Goal: Download file/media

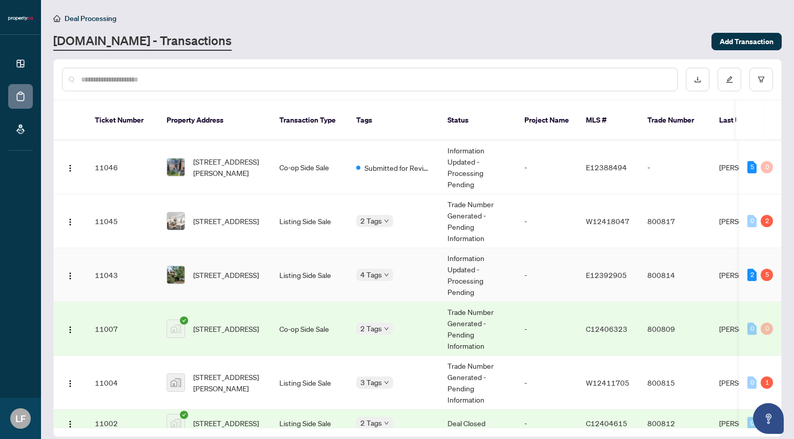
click at [242, 269] on span "[STREET_ADDRESS]" at bounding box center [226, 274] width 66 height 11
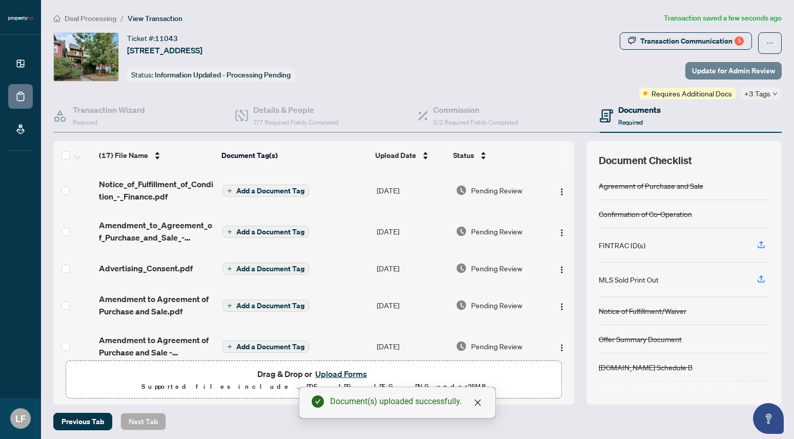
click at [719, 75] on span "Update for Admin Review" at bounding box center [733, 71] width 83 height 16
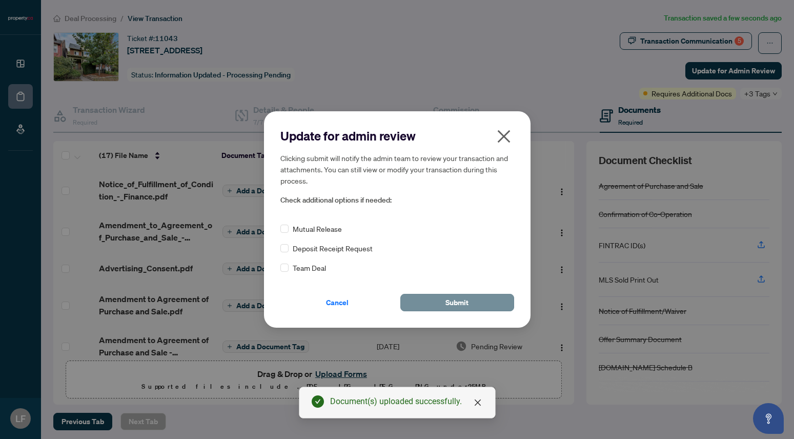
click at [419, 299] on button "Submit" at bounding box center [457, 302] width 114 height 17
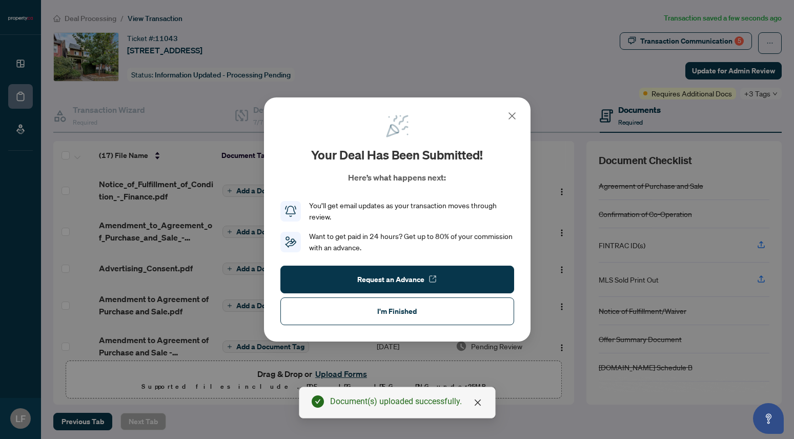
click at [509, 120] on icon at bounding box center [512, 116] width 12 height 12
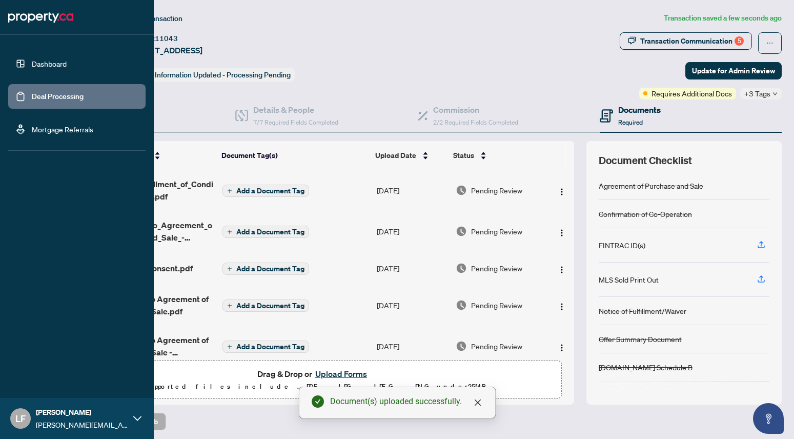
click at [32, 65] on link "Dashboard" at bounding box center [49, 63] width 35 height 9
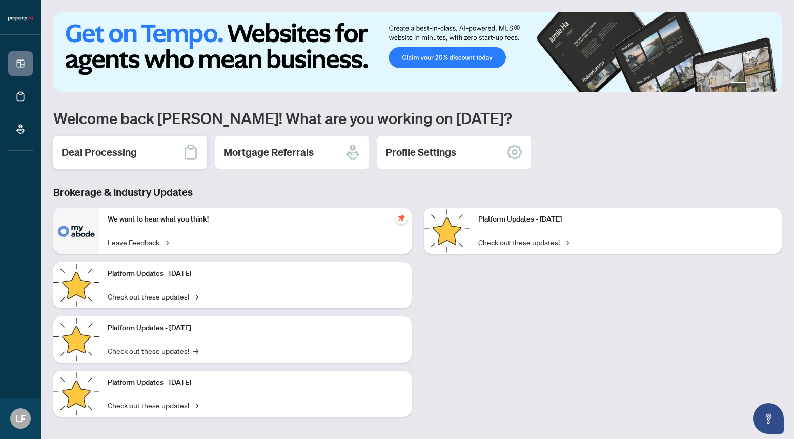
click at [88, 161] on div "Deal Processing" at bounding box center [130, 152] width 154 height 33
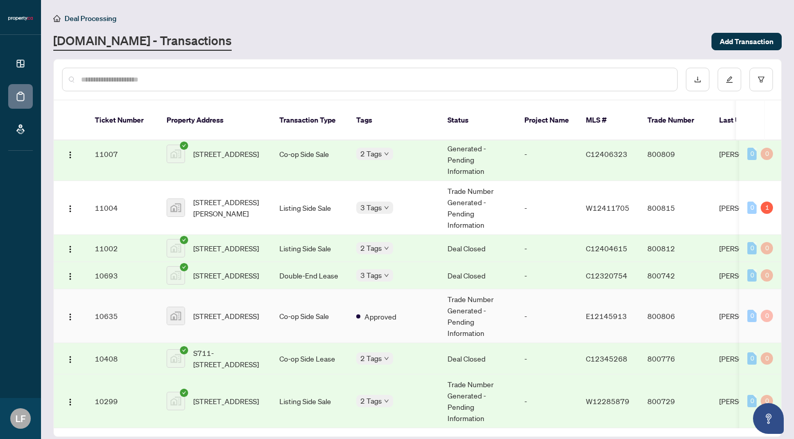
scroll to position [174, 0]
click at [237, 322] on span "[STREET_ADDRESS]" at bounding box center [226, 315] width 66 height 11
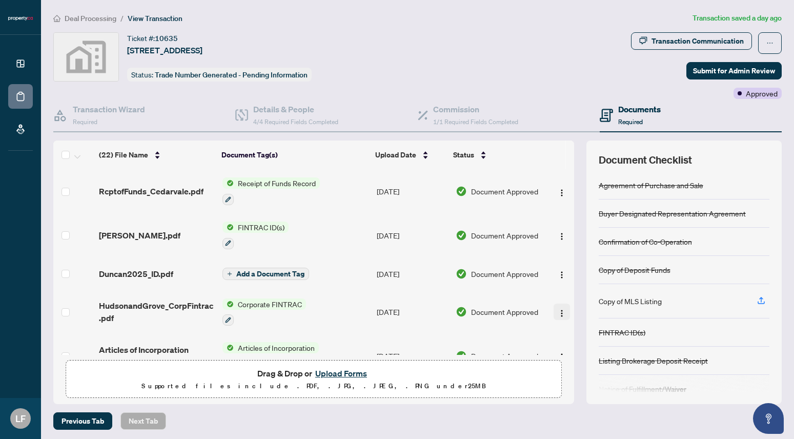
click at [558, 313] on img "button" at bounding box center [561, 313] width 8 height 8
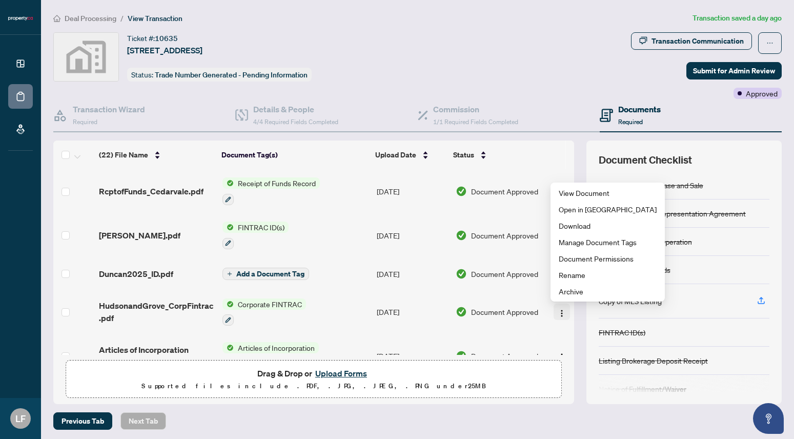
click at [558, 313] on img "button" at bounding box center [561, 313] width 8 height 8
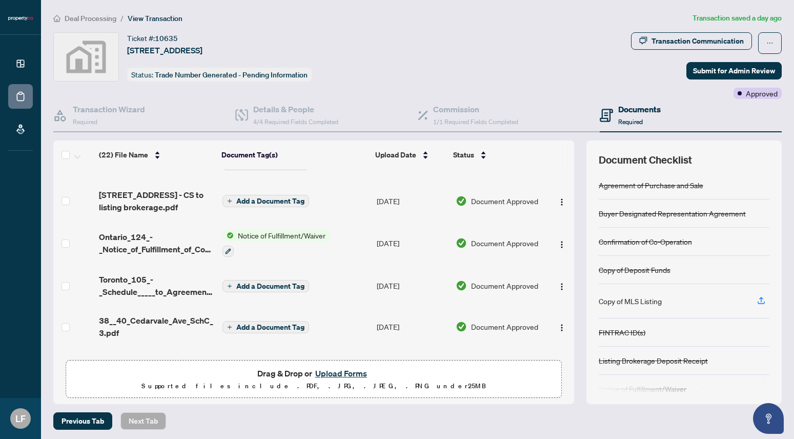
scroll to position [319, 0]
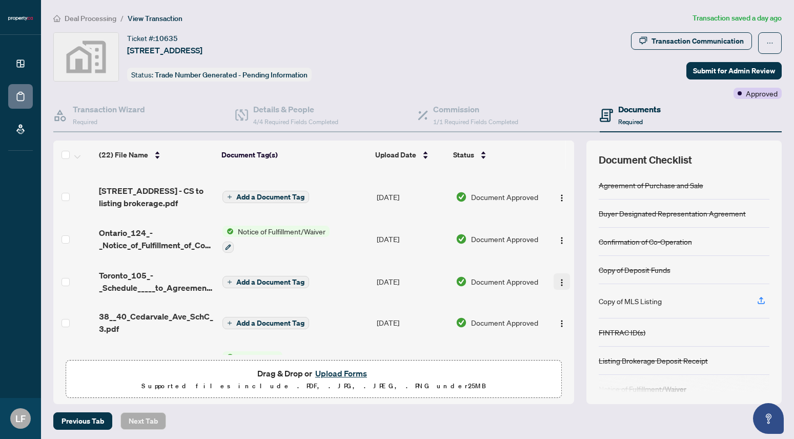
click at [553, 282] on button "button" at bounding box center [561, 281] width 16 height 16
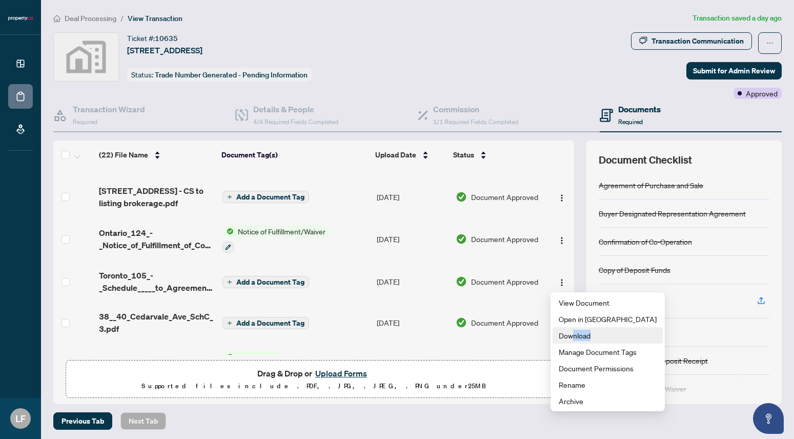
click at [574, 339] on span "Download" at bounding box center [607, 334] width 98 height 11
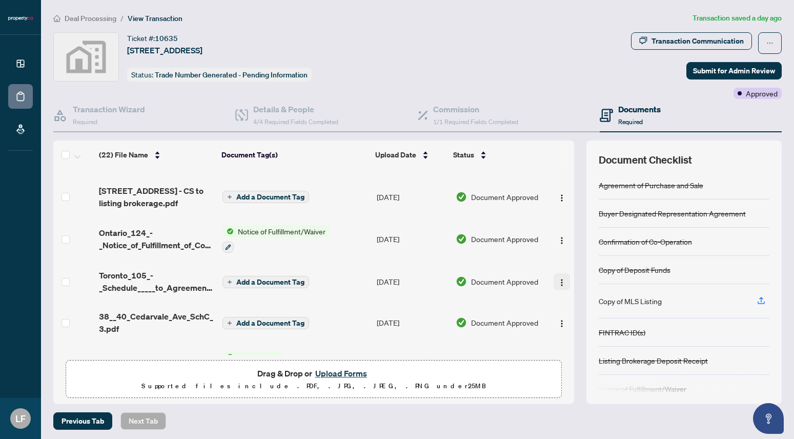
click at [557, 283] on img "button" at bounding box center [561, 282] width 8 height 8
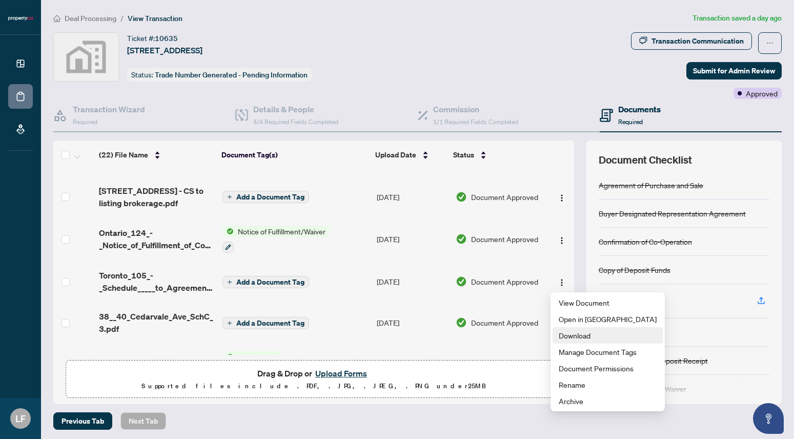
click at [567, 334] on span "Download" at bounding box center [607, 334] width 98 height 11
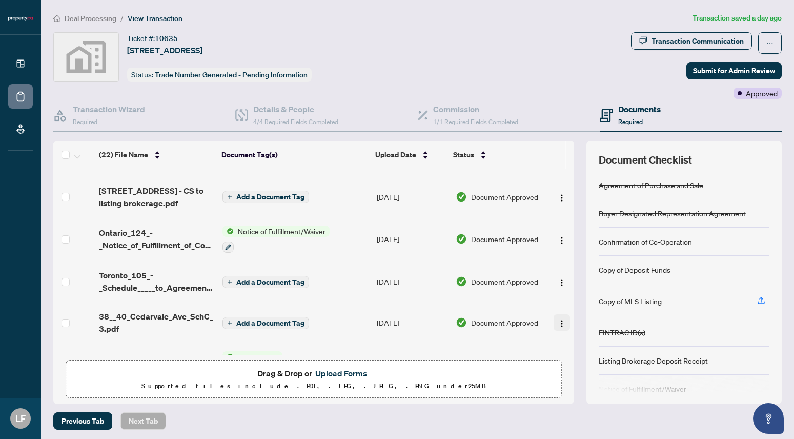
click at [559, 326] on img "button" at bounding box center [561, 323] width 8 height 8
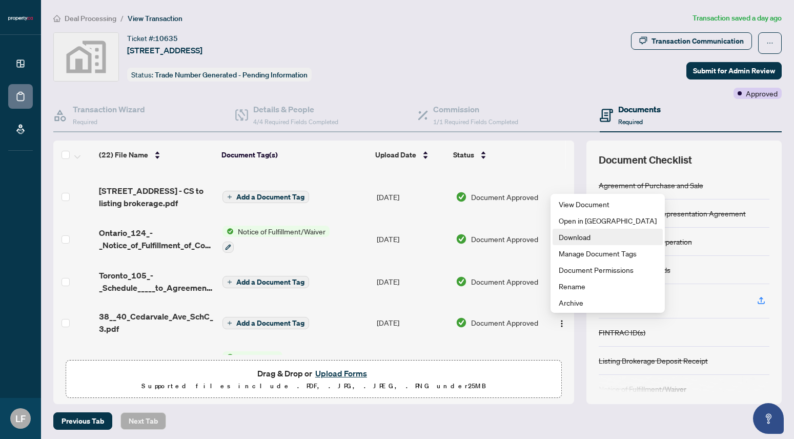
click at [571, 241] on span "Download" at bounding box center [607, 236] width 98 height 11
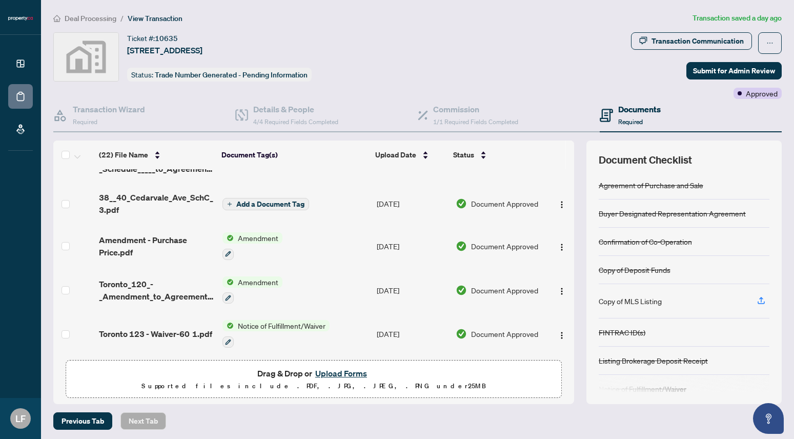
scroll to position [439, 0]
click at [560, 247] on img "button" at bounding box center [561, 246] width 8 height 8
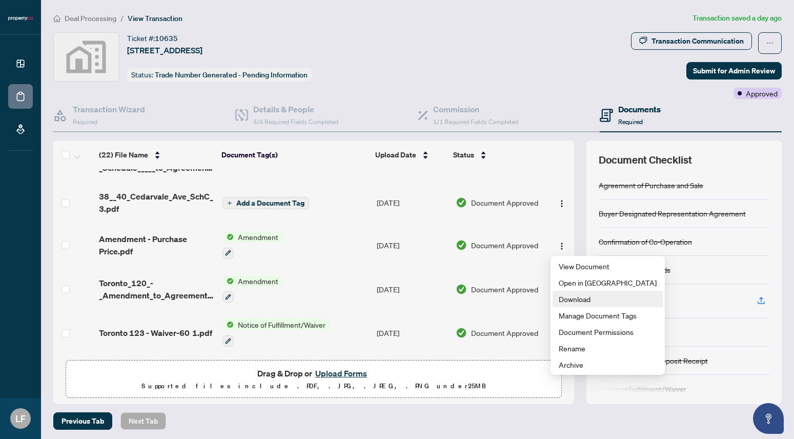
click at [573, 300] on span "Download" at bounding box center [607, 298] width 98 height 11
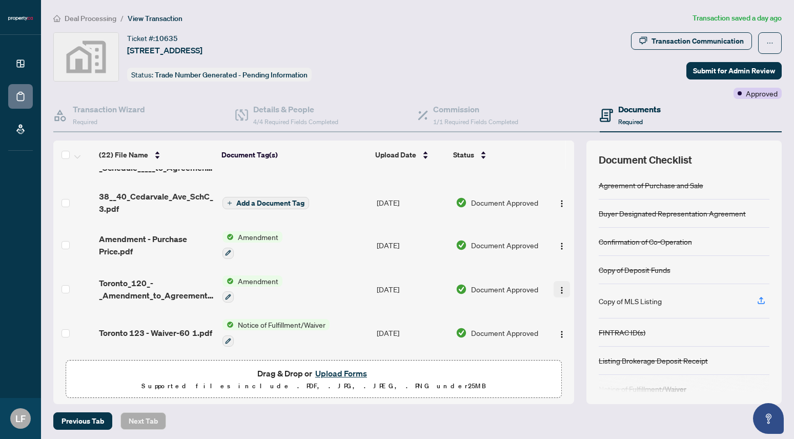
click at [559, 287] on img "button" at bounding box center [561, 290] width 8 height 8
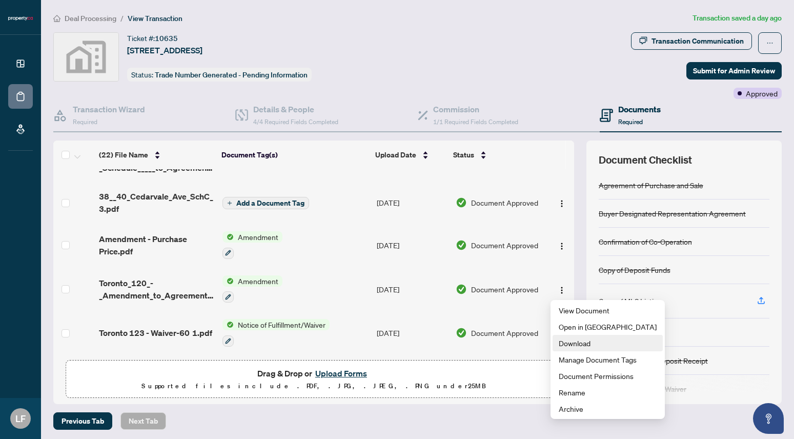
click at [571, 340] on span "Download" at bounding box center [607, 342] width 98 height 11
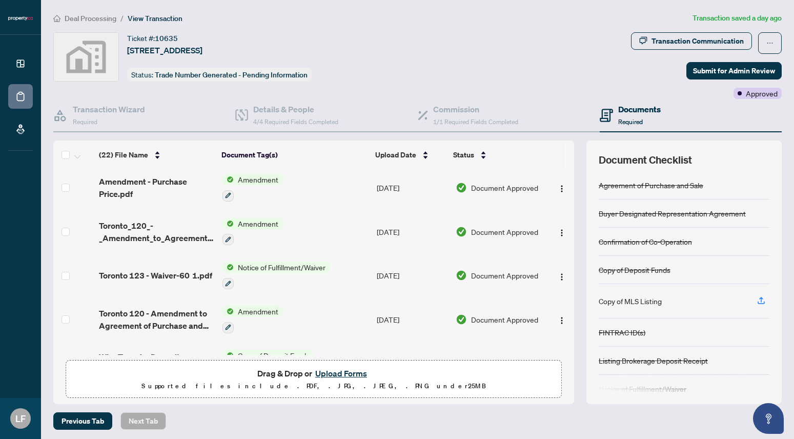
scroll to position [515, 0]
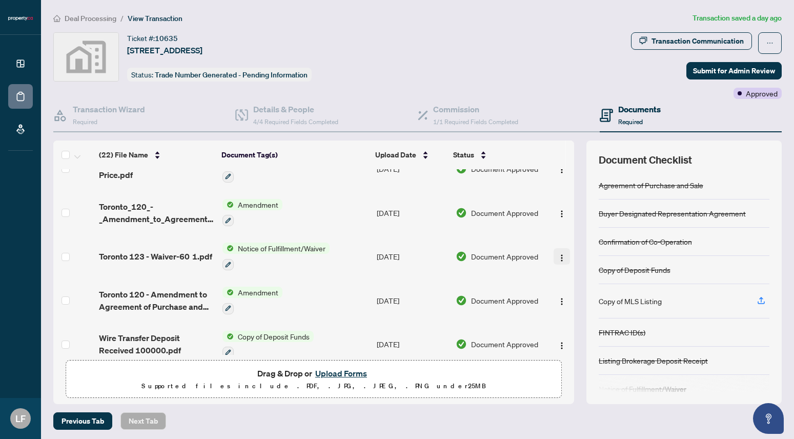
click at [561, 256] on img "button" at bounding box center [561, 258] width 8 height 8
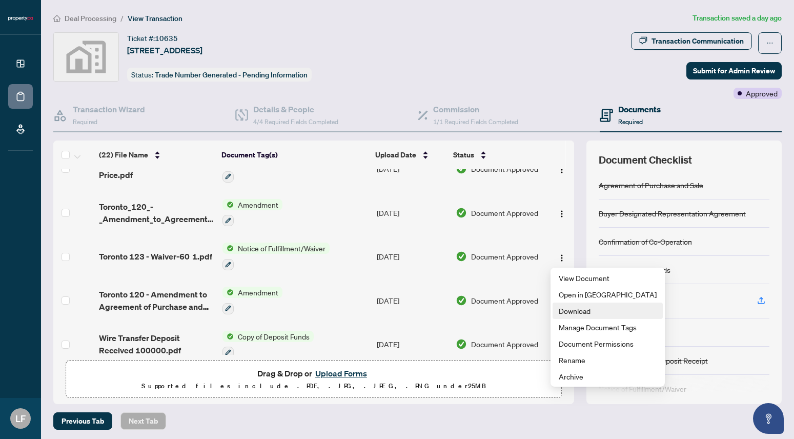
click at [569, 308] on span "Download" at bounding box center [607, 310] width 98 height 11
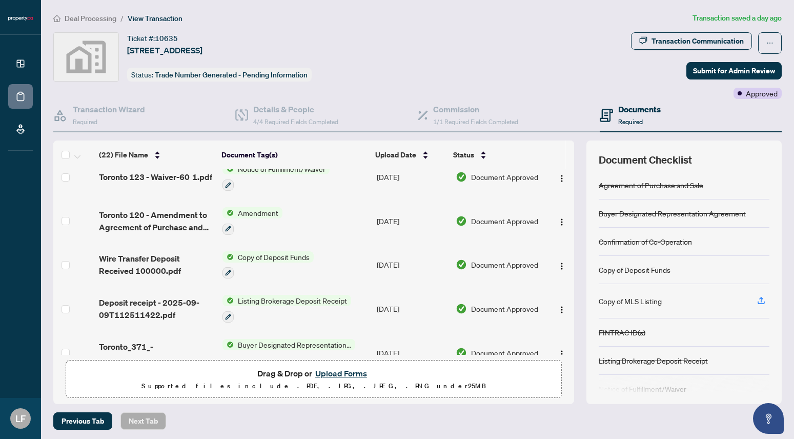
scroll to position [594, 0]
click at [560, 225] on img "button" at bounding box center [561, 223] width 8 height 8
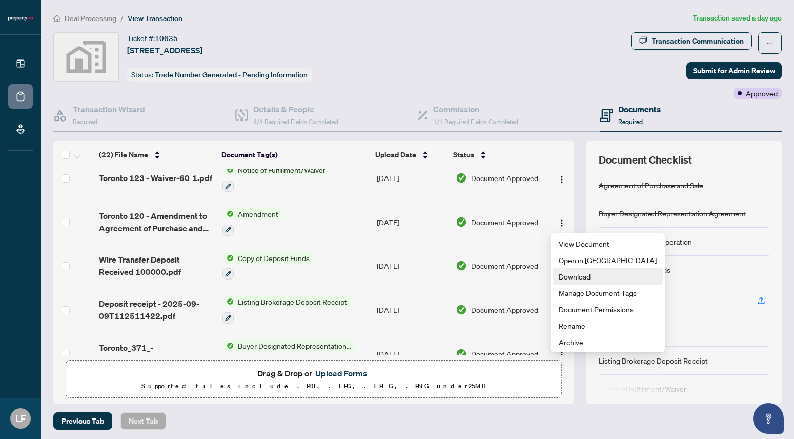
click at [558, 279] on span "Download" at bounding box center [607, 276] width 98 height 11
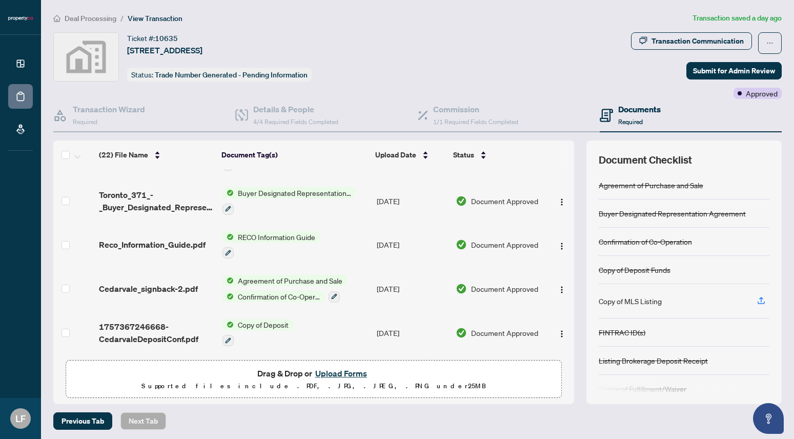
scroll to position [753, 0]
click at [551, 286] on div at bounding box center [560, 288] width 19 height 16
click at [557, 286] on img "button" at bounding box center [561, 289] width 8 height 8
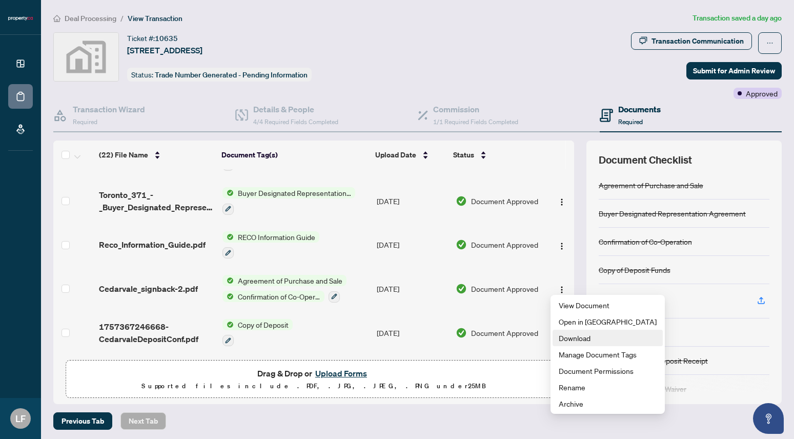
click at [573, 335] on span "Download" at bounding box center [607, 337] width 98 height 11
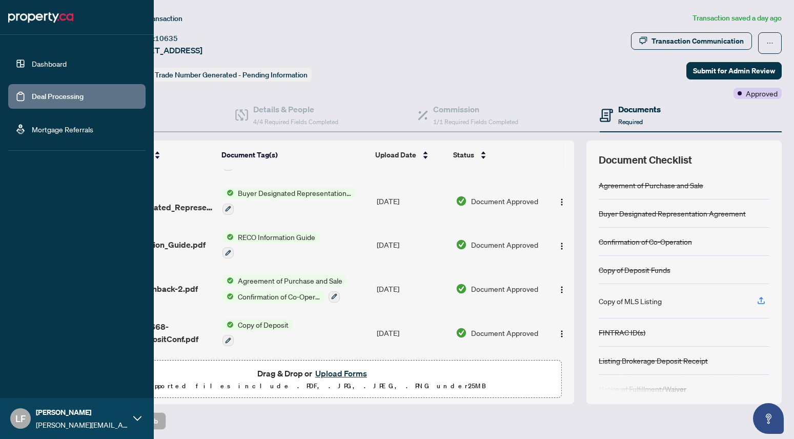
click at [32, 68] on link "Dashboard" at bounding box center [49, 63] width 35 height 9
